Goal: Information Seeking & Learning: Learn about a topic

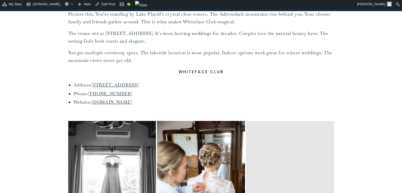
scroll to position [417, 0]
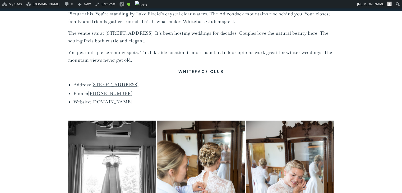
drag, startPoint x: 161, startPoint y: 103, endPoint x: 73, endPoint y: 83, distance: 90.0
copy ul "Address: [STREET_ADDRESS] Phone: [PHONE_NUMBER] Website: [DOMAIN_NAME]"
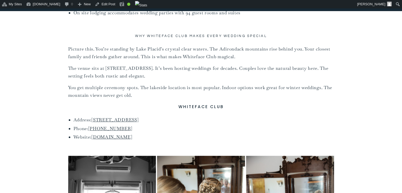
scroll to position [372, 0]
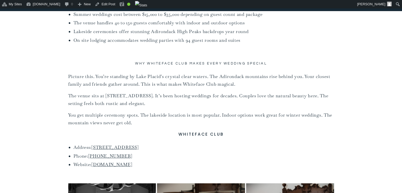
scroll to position [354, 0]
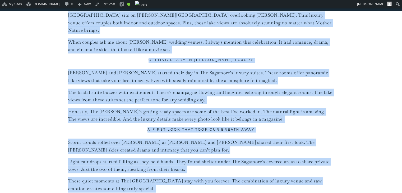
scroll to position [601, 0]
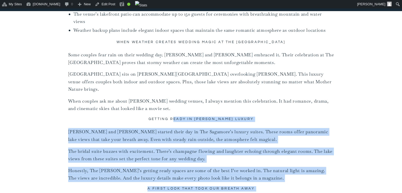
drag, startPoint x: 0, startPoint y: 0, endPoint x: 181, endPoint y: 117, distance: 215.4
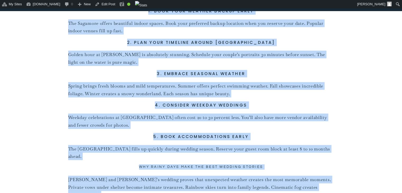
scroll to position [1057, 0]
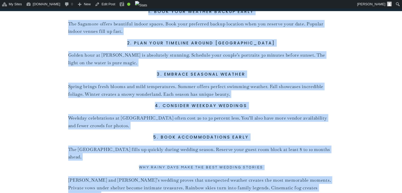
click at [250, 176] on p "[PERSON_NAME] and [PERSON_NAME]’s wedding proves that unexpected weather create…" at bounding box center [201, 187] width 266 height 23
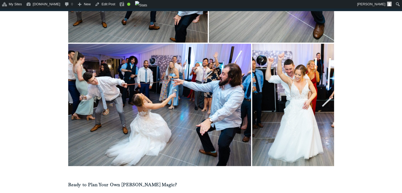
scroll to position [8660, 0]
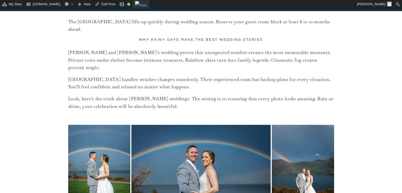
scroll to position [6119, 0]
